Goal: Task Accomplishment & Management: Complete application form

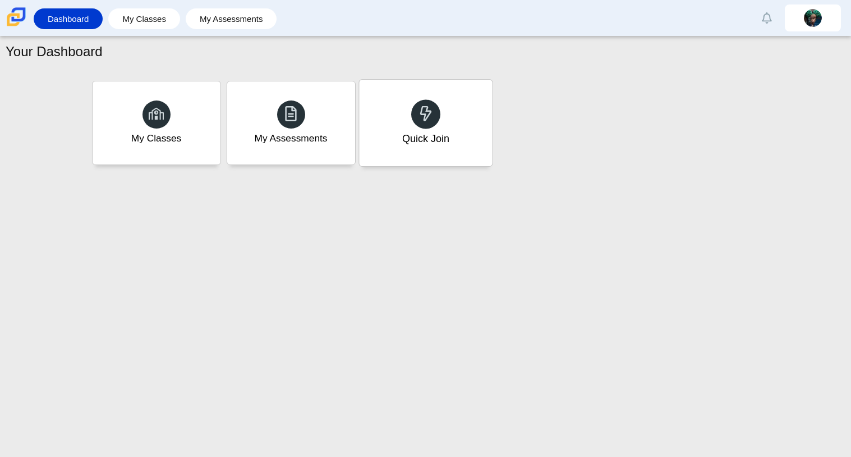
click at [476, 127] on div "Quick Join" at bounding box center [425, 123] width 133 height 86
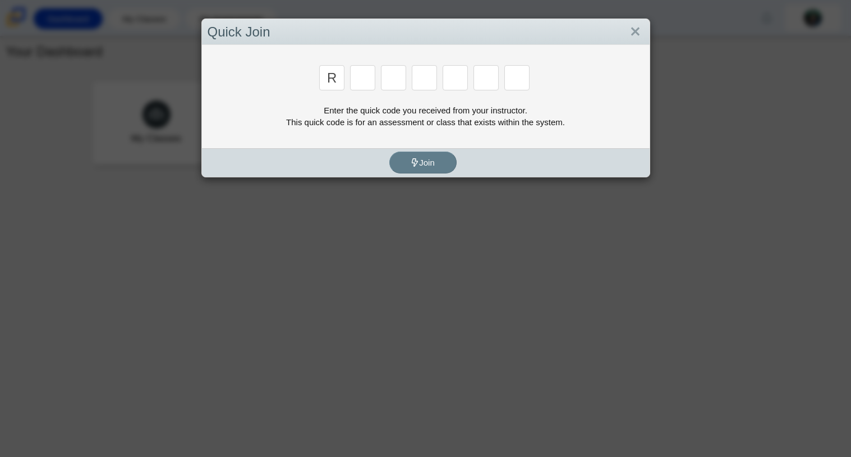
type input "r"
type input "f"
type input "c"
type input "g"
type input "2"
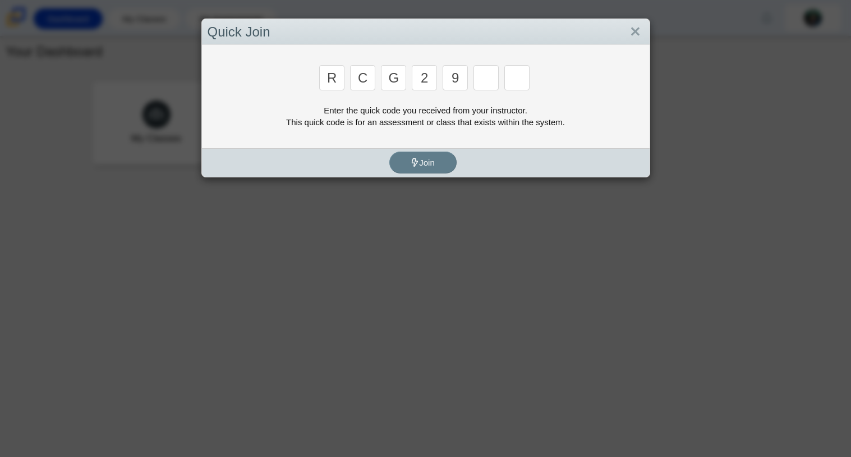
type input "9"
type input "v"
type input "u"
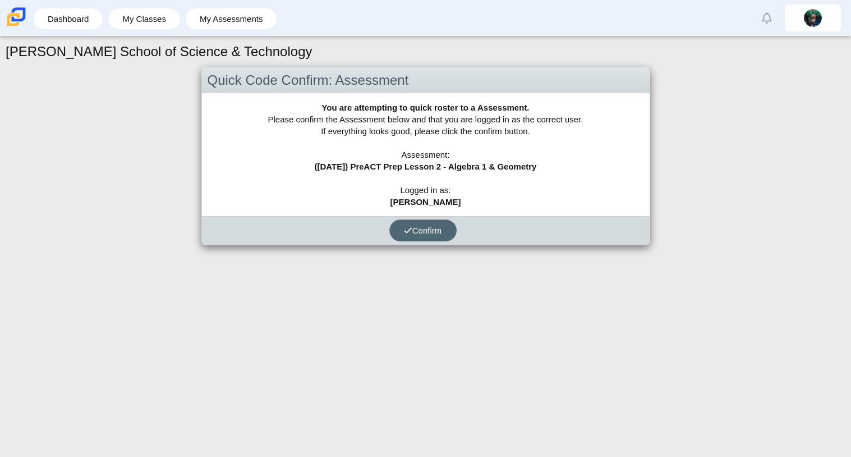
click at [427, 223] on button "Confirm" at bounding box center [422, 230] width 67 height 22
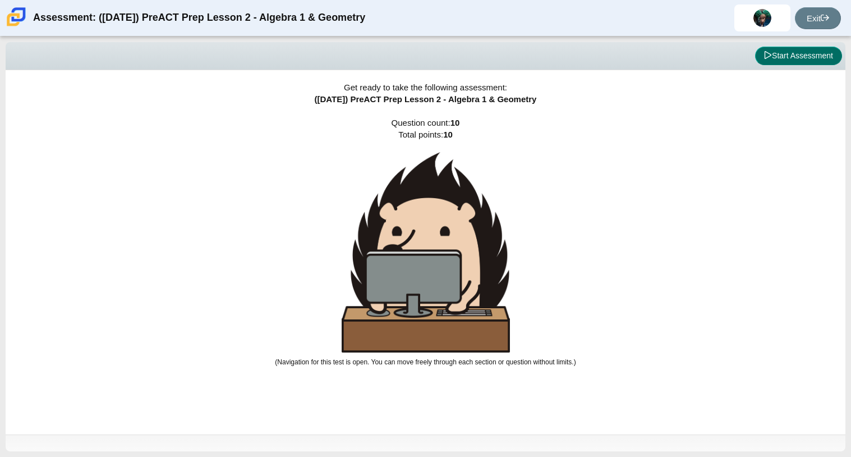
click at [811, 55] on button "Start Assessment" at bounding box center [798, 56] width 87 height 19
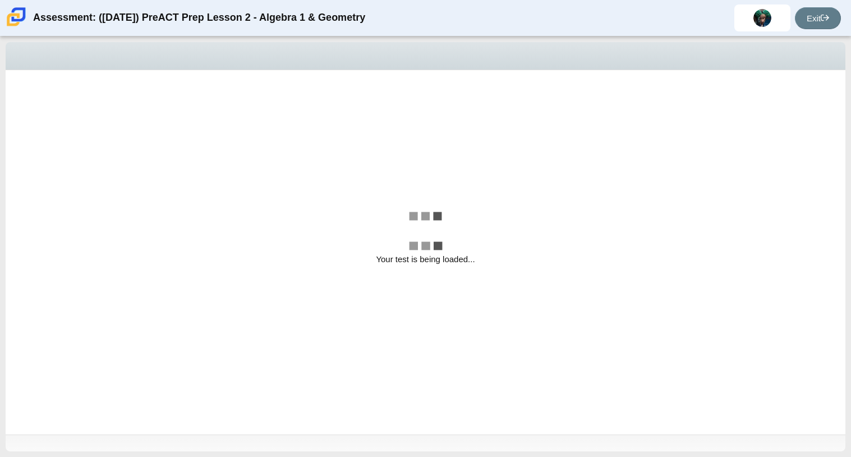
click at [811, 55] on div "Viewing Question 1 of 10 in Pacing Mode" at bounding box center [426, 56] width 840 height 28
select select "bbf5d072-3e0b-44c4-9a12-6e7c9033f65b"
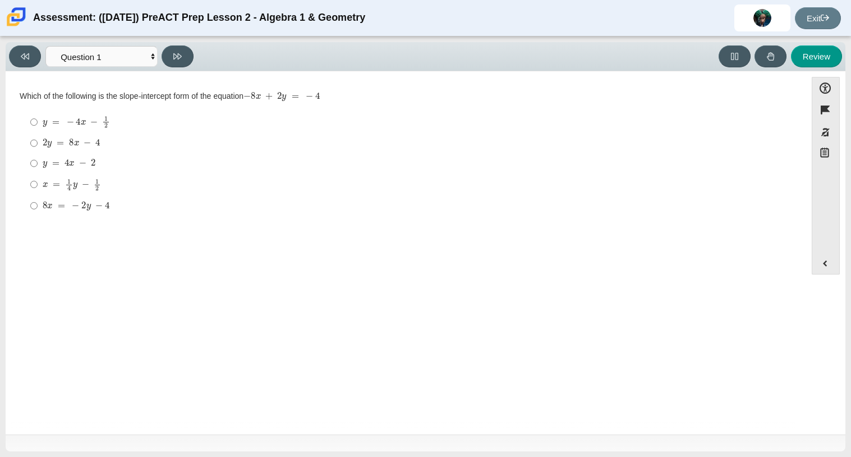
click at [95, 150] on mjx-container "2 y = 8 x − 4" at bounding box center [72, 141] width 58 height 21
click at [38, 150] on input "2 y = 8 x − 4 2 y = 8 x − 4" at bounding box center [33, 143] width 7 height 20
radio input "true"
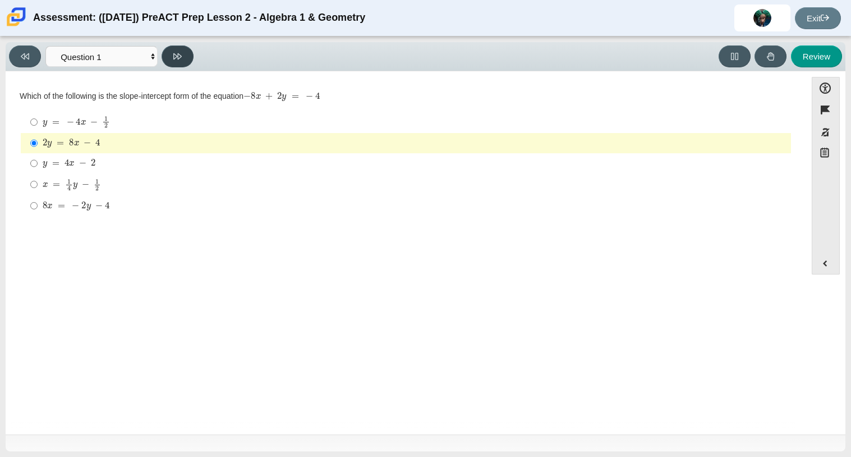
click at [177, 58] on icon at bounding box center [177, 56] width 8 height 8
select select "ed62e223-81bd-4cbf-ab48-ab975844bd1f"
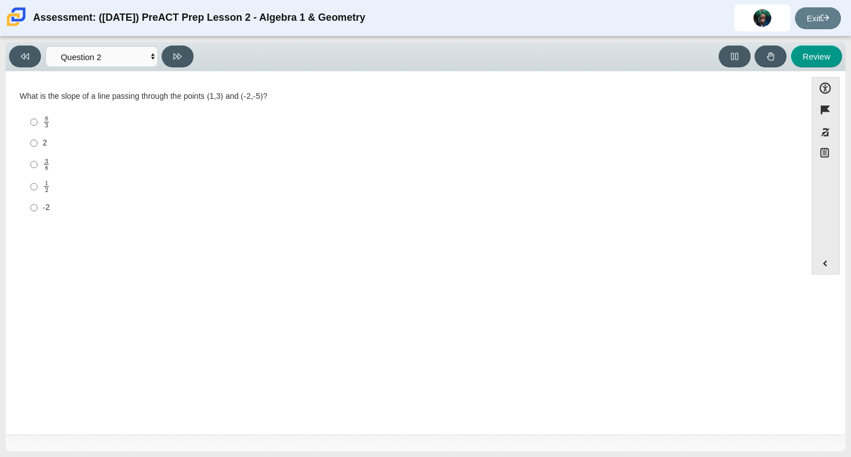
click at [48, 197] on label "-2 -2" at bounding box center [406, 207] width 768 height 20
click at [38, 197] on input "-2 -2" at bounding box center [33, 207] width 7 height 20
radio input "true"
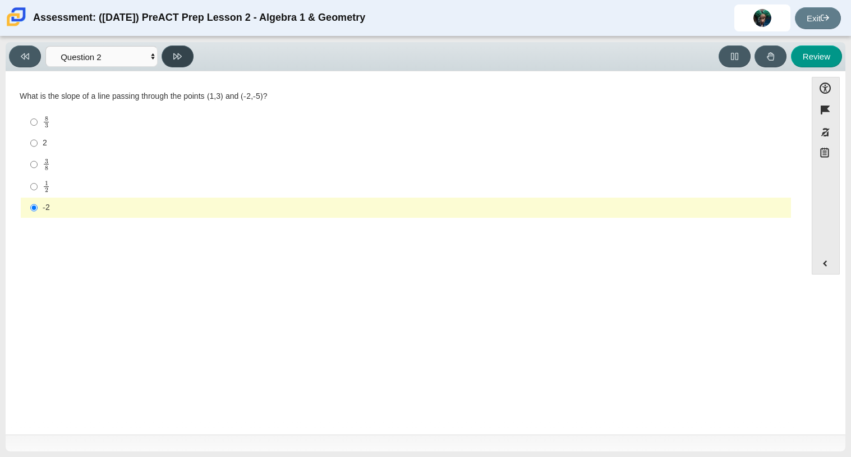
click at [172, 50] on button at bounding box center [178, 56] width 32 height 22
select select "97f4f5fa-a52e-4fed-af51-565bfcdf47cb"
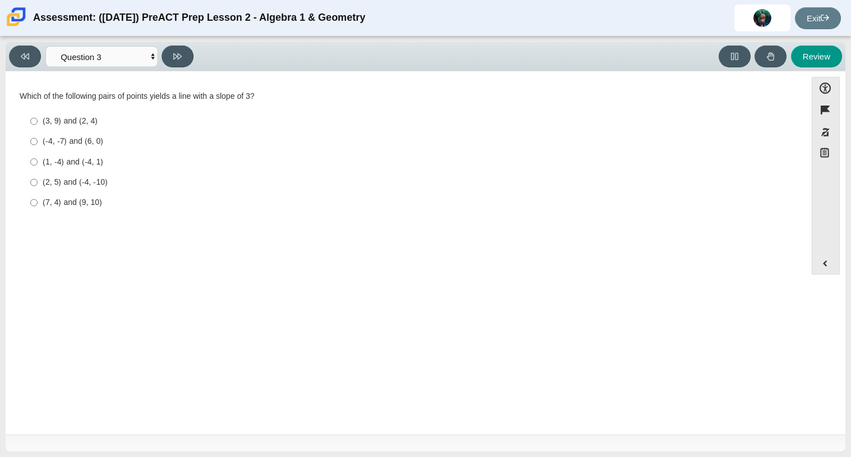
click at [96, 173] on label "(2, 5) and (-4, -10) (2, 5) and (-4, -10)" at bounding box center [406, 182] width 768 height 20
click at [38, 173] on input "(2, 5) and (-4, -10) (2, 5) and (-4, -10)" at bounding box center [33, 182] width 7 height 20
radio input "true"
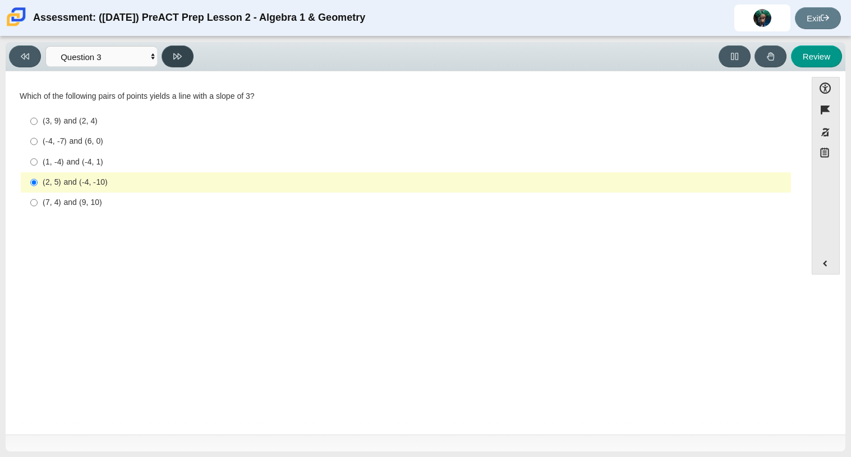
click at [181, 56] on icon at bounding box center [177, 56] width 8 height 6
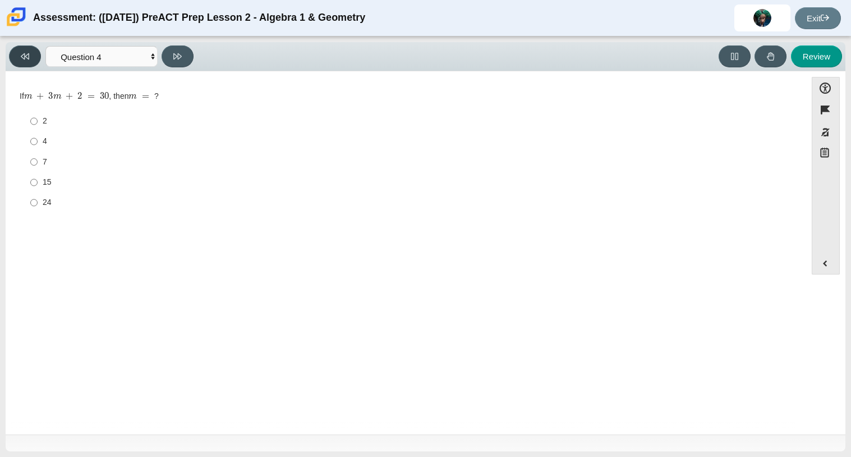
click at [30, 50] on button at bounding box center [25, 56] width 32 height 22
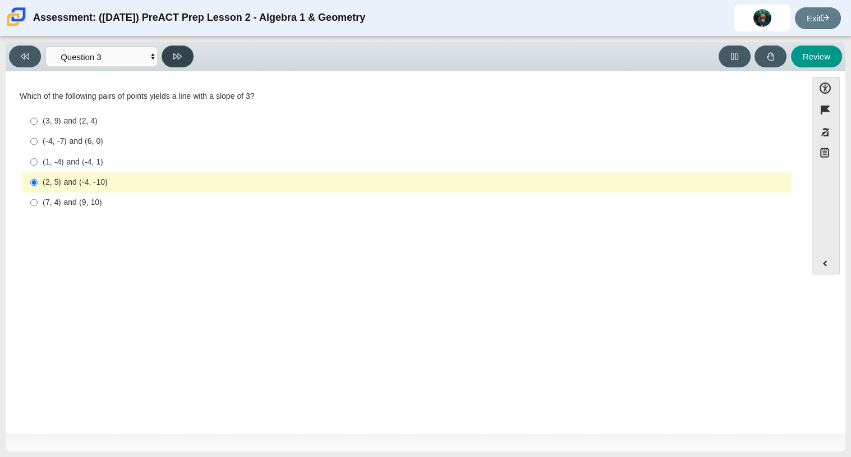
click at [185, 47] on button at bounding box center [178, 56] width 32 height 22
select select "89427bb7-e313-4f00-988f-8b8255897029"
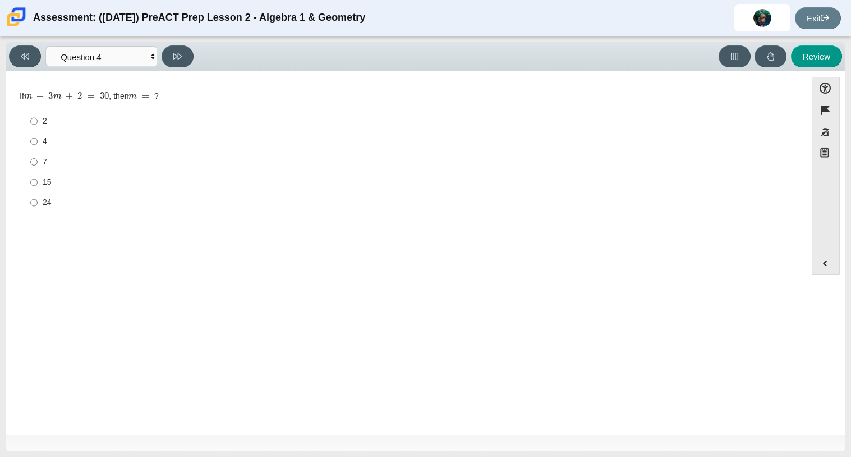
click at [50, 183] on div "15" at bounding box center [415, 182] width 744 height 11
click at [38, 183] on input "15 15" at bounding box center [33, 182] width 7 height 20
radio input "true"
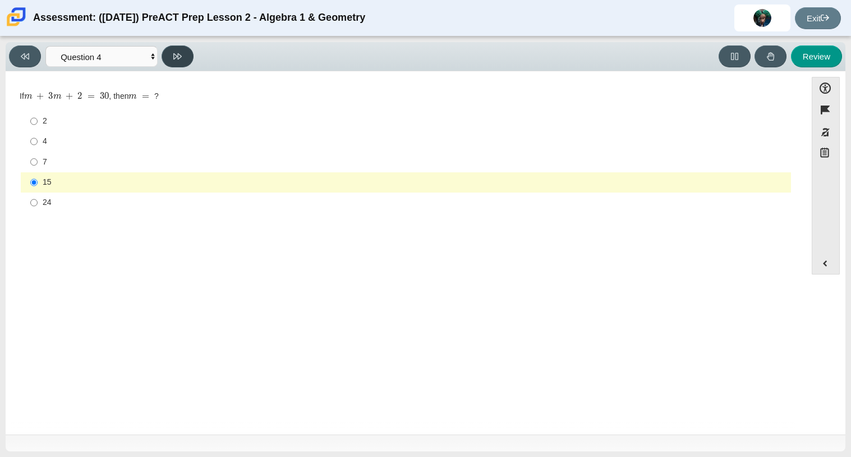
click at [168, 49] on button at bounding box center [178, 56] width 32 height 22
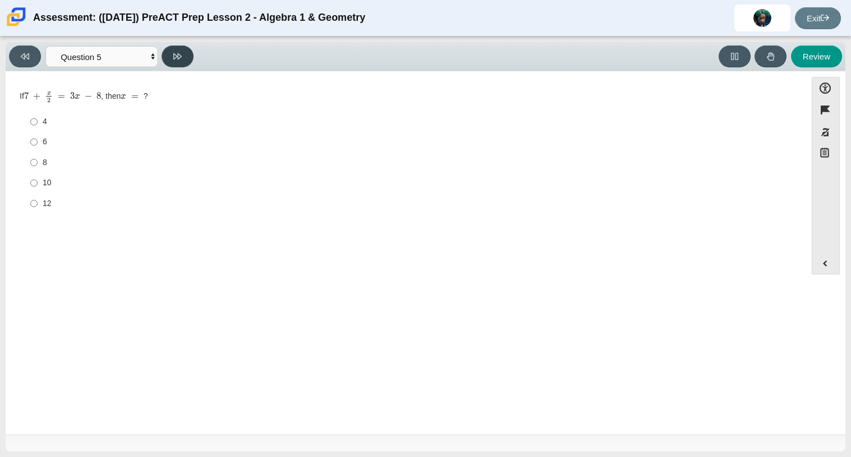
click at [168, 49] on button at bounding box center [178, 56] width 32 height 22
click at [26, 52] on icon at bounding box center [25, 56] width 8 height 8
select select "489dcffd-4e6a-49cf-a9d6-ad1d4a911a4e"
click at [44, 130] on label "4 4" at bounding box center [406, 122] width 768 height 20
click at [38, 130] on input "4 4" at bounding box center [33, 122] width 7 height 20
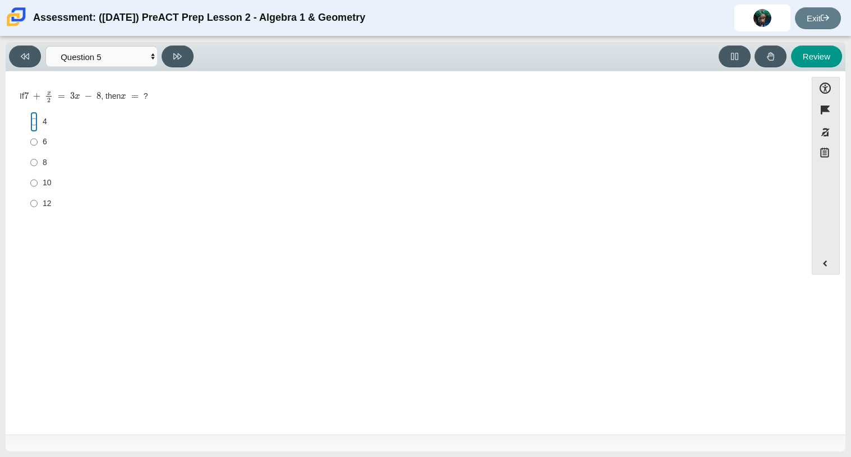
radio input "true"
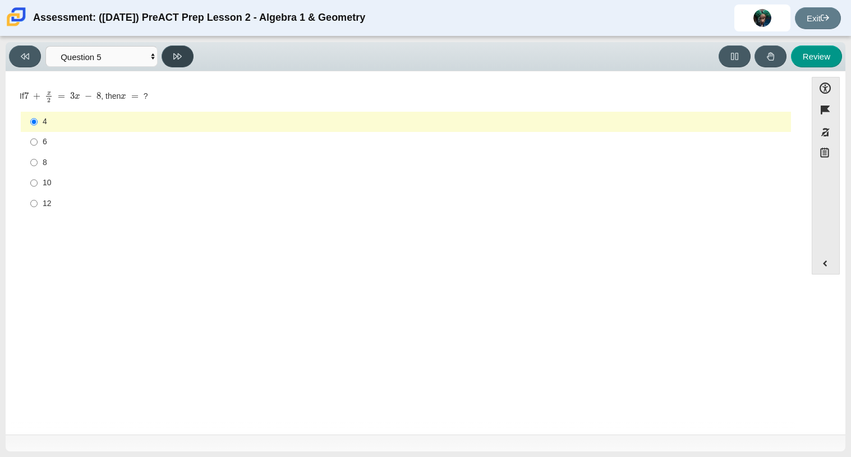
click at [191, 57] on button at bounding box center [178, 56] width 32 height 22
select select "210571de-36a6-4d8e-a361-ceff8ef801dc"
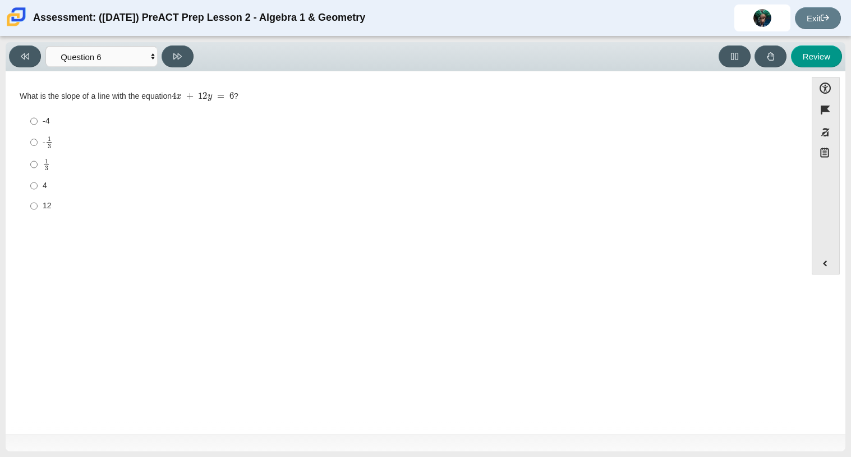
click at [48, 185] on div "4" at bounding box center [415, 185] width 744 height 11
click at [38, 185] on input "4 4" at bounding box center [33, 186] width 7 height 20
radio input "true"
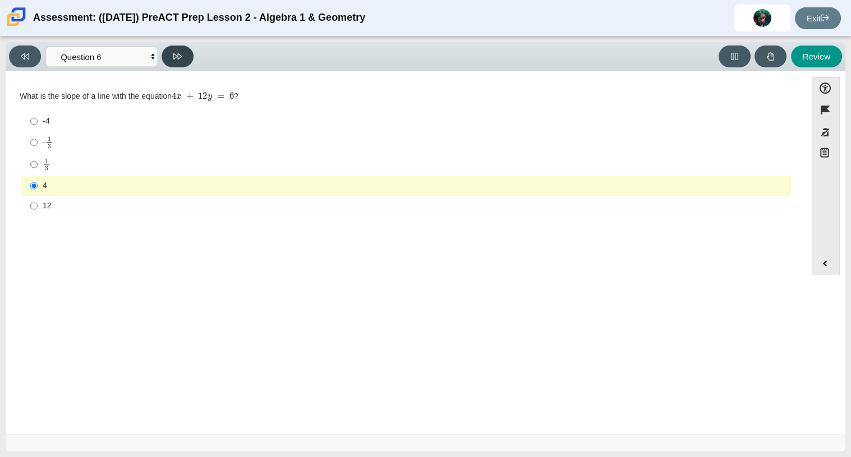
click at [172, 66] on button at bounding box center [178, 56] width 32 height 22
select select "ec95ace6-bebc-42b8-9428-40567494d4da"
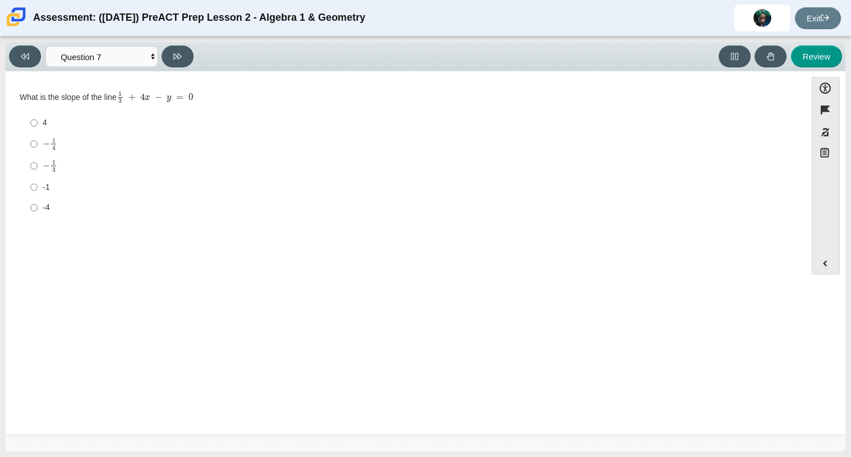
click at [62, 177] on label "-1 -1" at bounding box center [406, 187] width 768 height 20
click at [38, 177] on input "-1 -1" at bounding box center [33, 187] width 7 height 20
radio input "true"
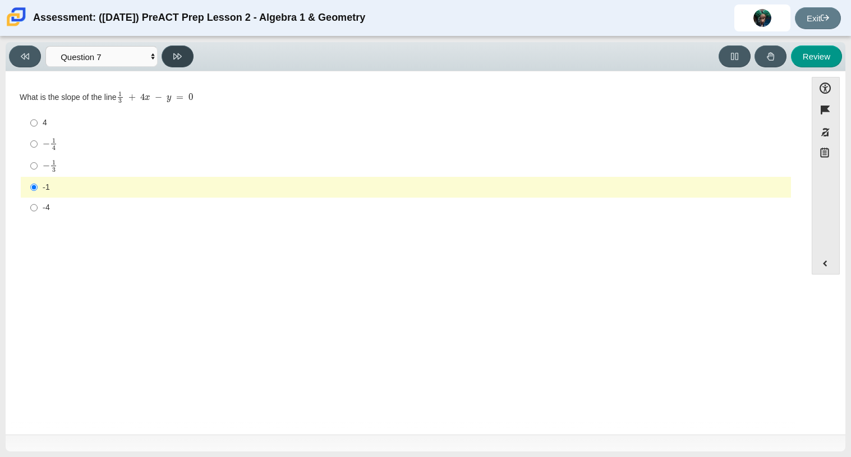
click at [185, 62] on button at bounding box center [178, 56] width 32 height 22
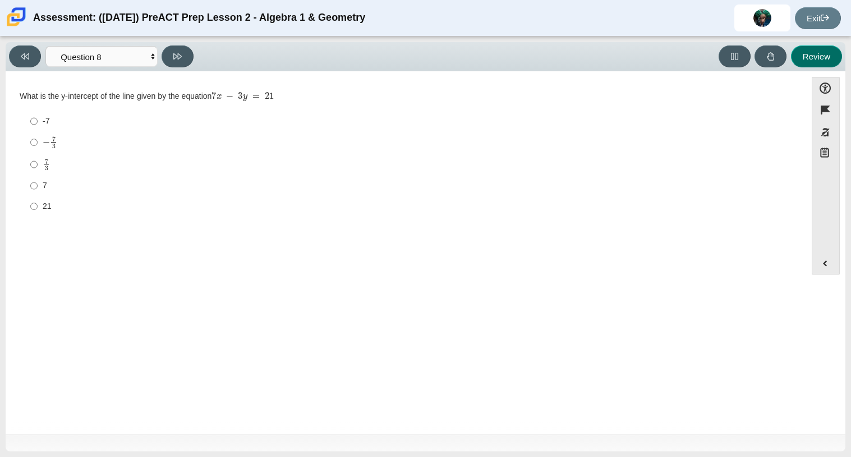
click at [815, 56] on button "Review" at bounding box center [816, 56] width 51 height 22
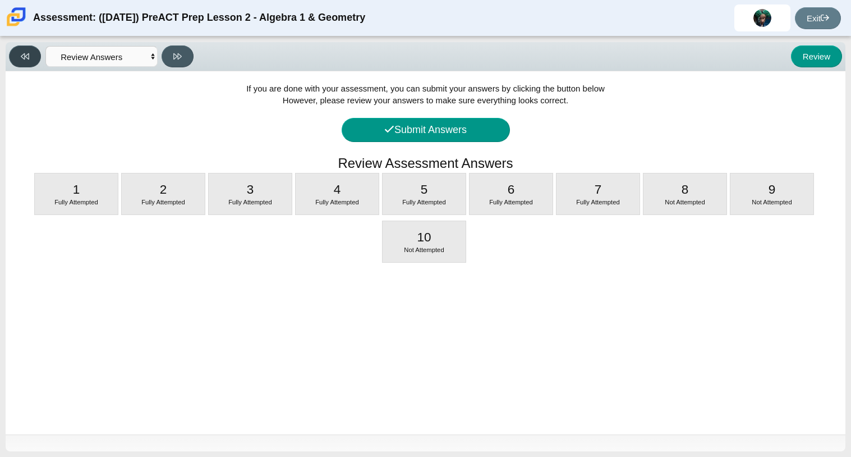
click at [36, 58] on button at bounding box center [25, 56] width 32 height 22
select select "96b71634-eacb-4f7e-8aef-411727d9bcba"
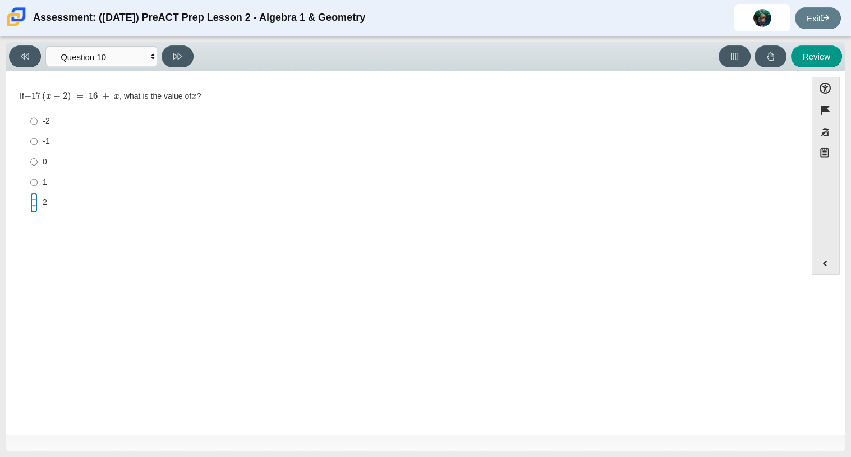
click at [30, 194] on input "2 2" at bounding box center [33, 202] width 7 height 20
radio input "true"
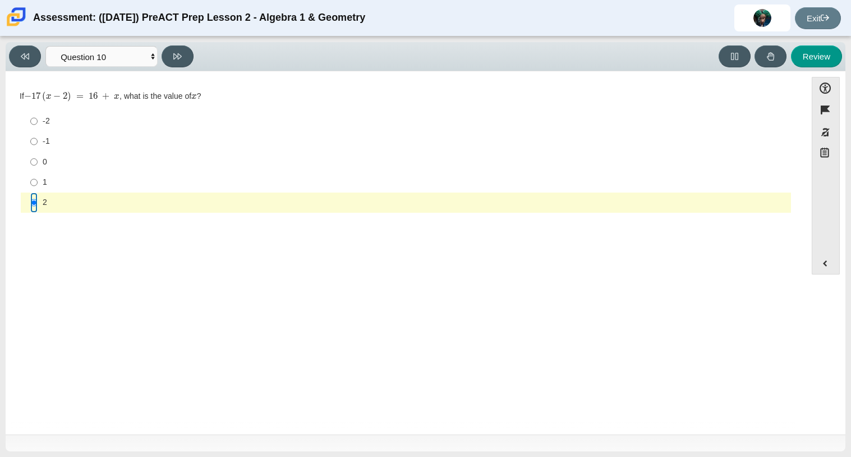
click at [34, 202] on input "2 2" at bounding box center [33, 202] width 7 height 20
click at [35, 50] on button at bounding box center [25, 56] width 32 height 22
select select "14773eaf-2ca1-47ae-afe7-a624a56f34b3"
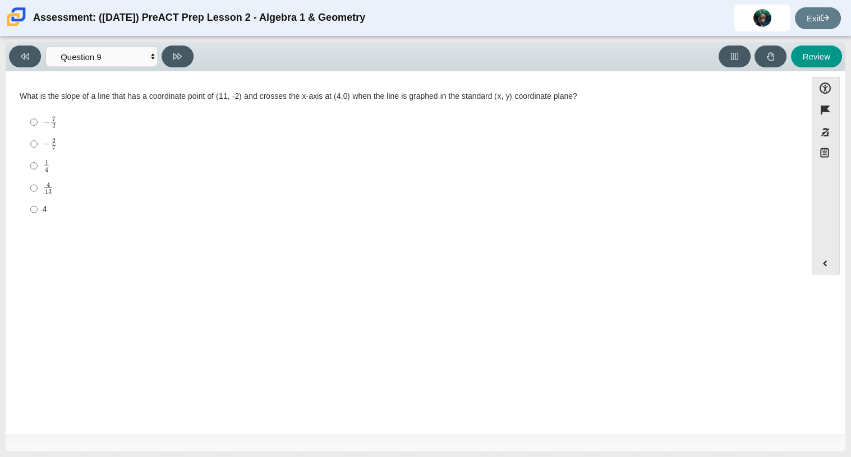
click at [50, 155] on label "1 4 1 fourth" at bounding box center [406, 166] width 768 height 22
click at [38, 155] on input "1 4 1 fourth" at bounding box center [33, 166] width 7 height 22
radio input "true"
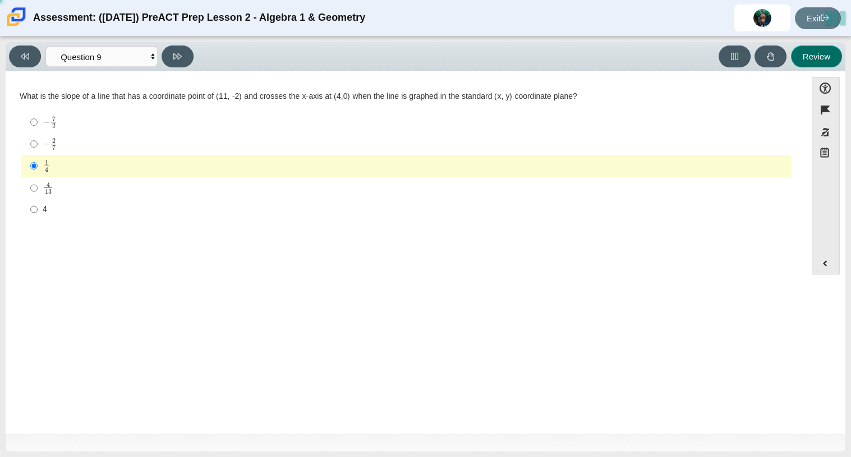
click at [827, 52] on button "Review" at bounding box center [816, 56] width 51 height 22
select select "review"
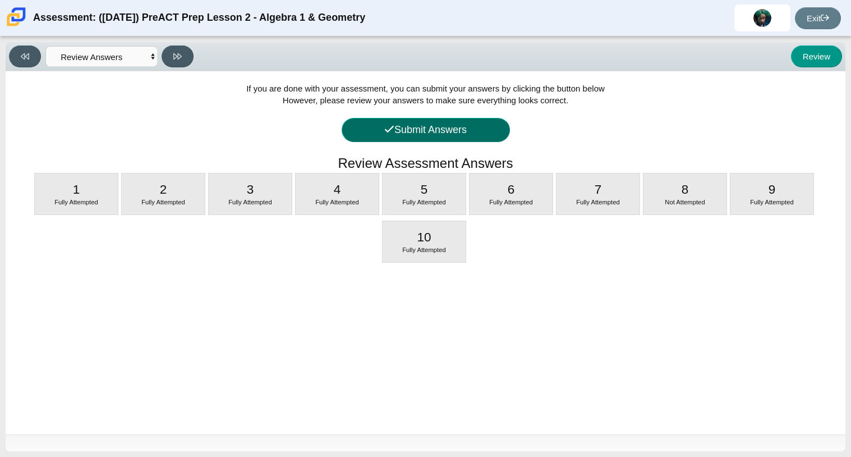
click at [497, 128] on button "Submit Answers" at bounding box center [426, 130] width 168 height 24
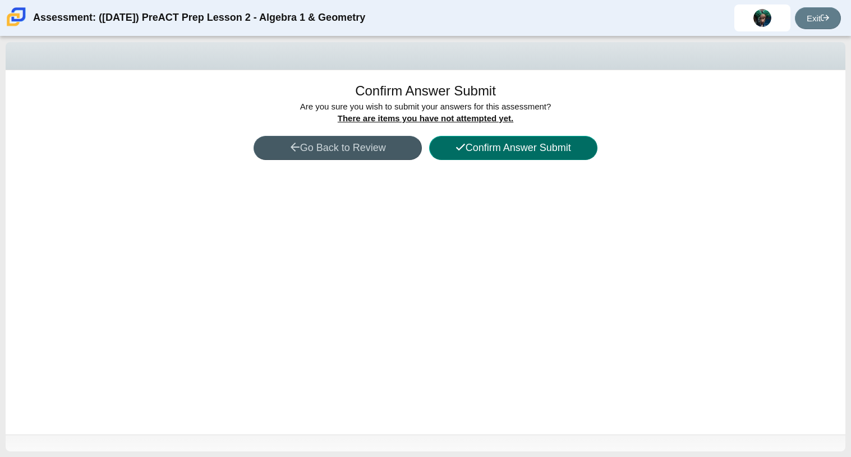
click at [505, 148] on button "Confirm Answer Submit" at bounding box center [513, 148] width 168 height 24
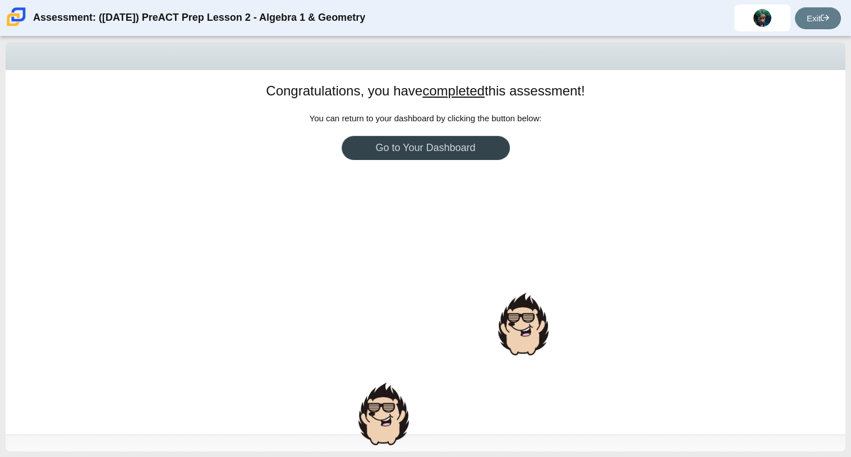
click at [505, 148] on link "Go to Your Dashboard" at bounding box center [426, 148] width 168 height 24
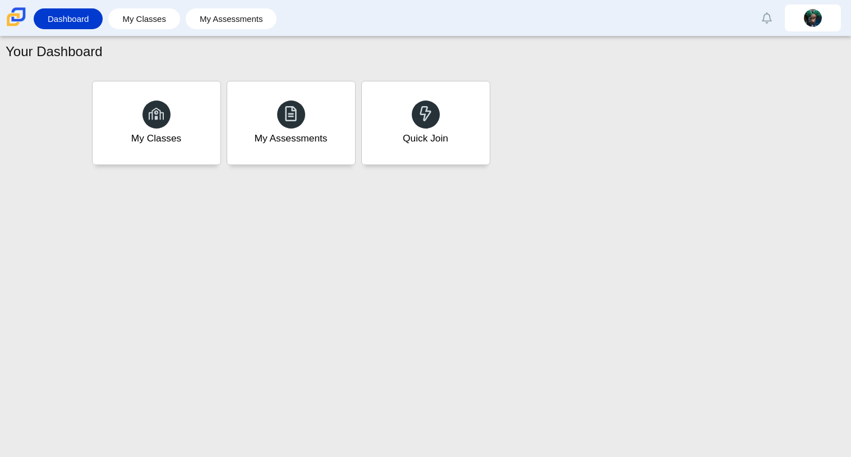
click at [505, 148] on div "My Classes My Assessments Quick Join" at bounding box center [425, 123] width 673 height 90
